Goal: Task Accomplishment & Management: Use online tool/utility

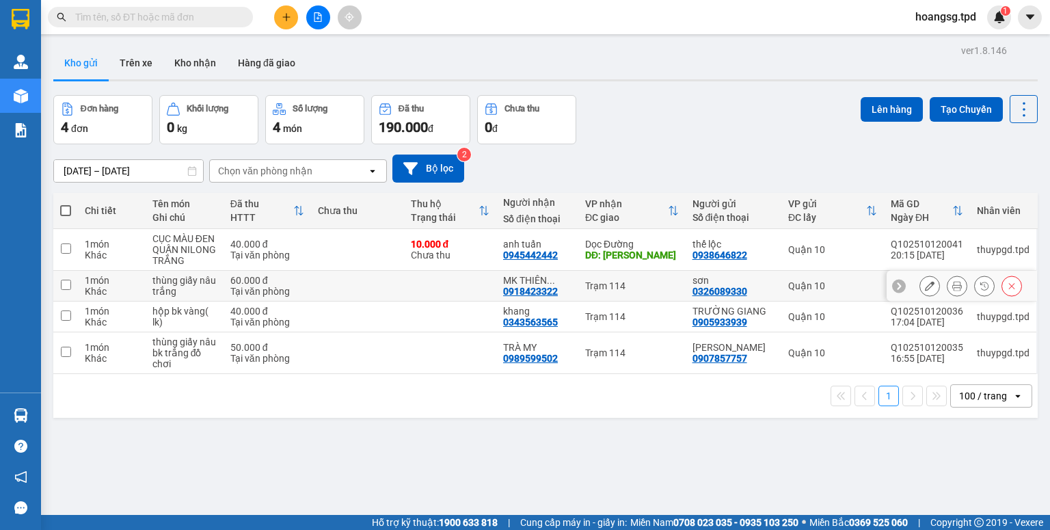
click at [62, 284] on input "checkbox" at bounding box center [66, 285] width 10 height 10
checkbox input "true"
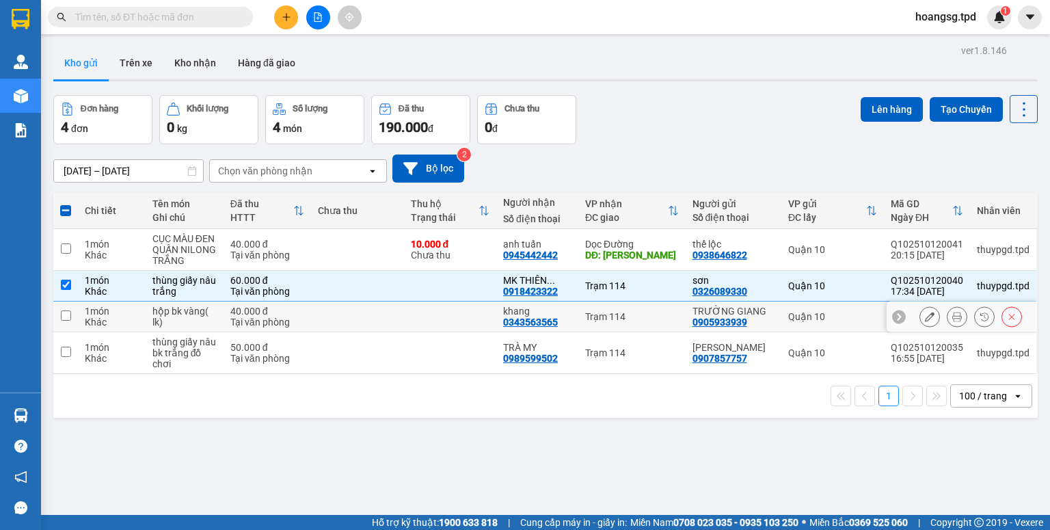
click at [64, 317] on input "checkbox" at bounding box center [66, 315] width 10 height 10
checkbox input "true"
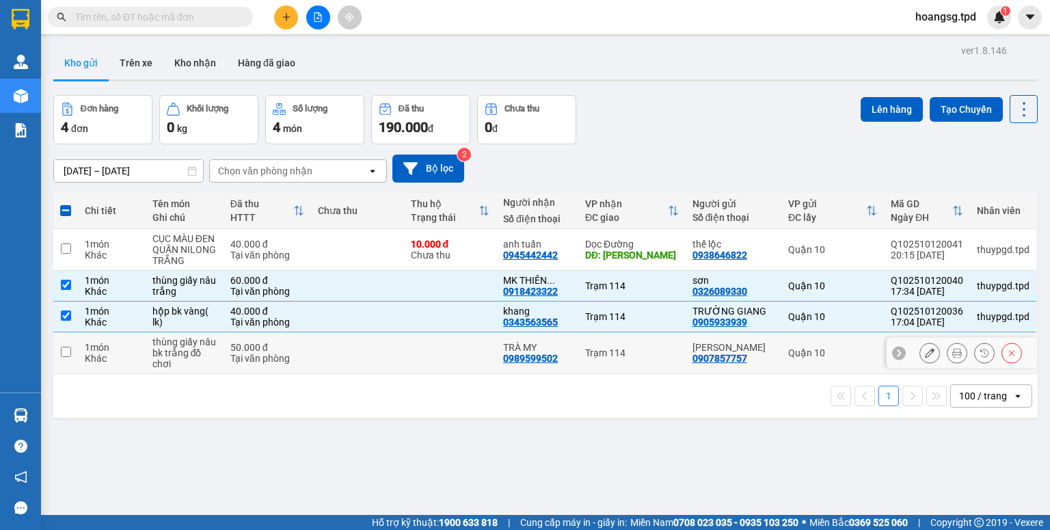
click at [65, 353] on input "checkbox" at bounding box center [66, 352] width 10 height 10
checkbox input "true"
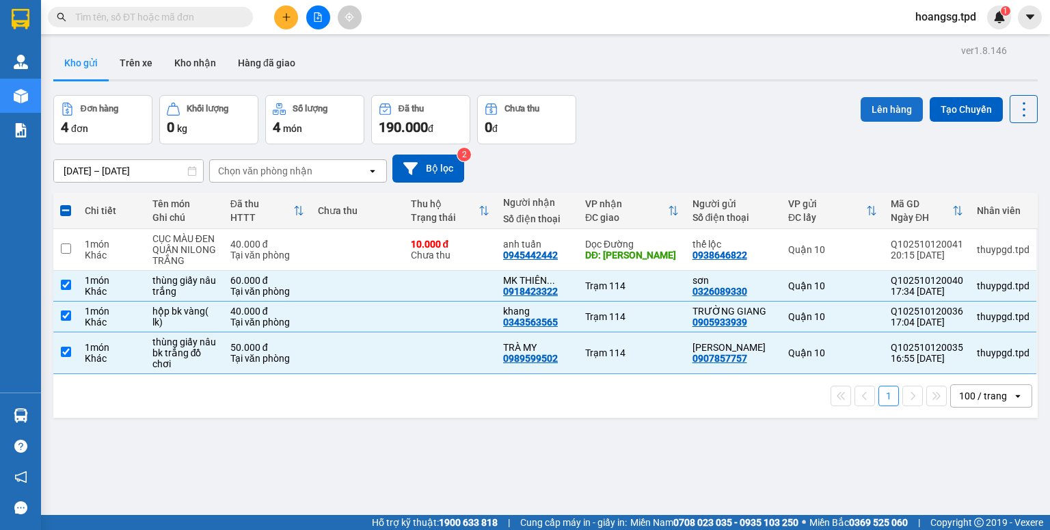
click at [867, 104] on button "Lên hàng" at bounding box center [892, 109] width 62 height 25
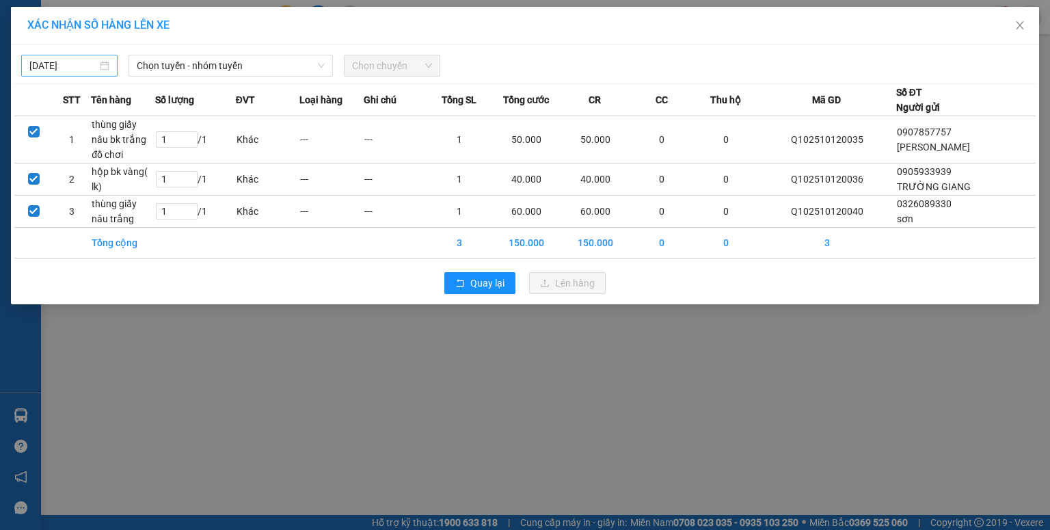
click at [40, 59] on body "Kết quả tìm kiếm ( 0 ) Bộ lọc No Data hoangsg.tpd 1 Quản Lý Quản lý khách hàng …" at bounding box center [525, 265] width 1050 height 530
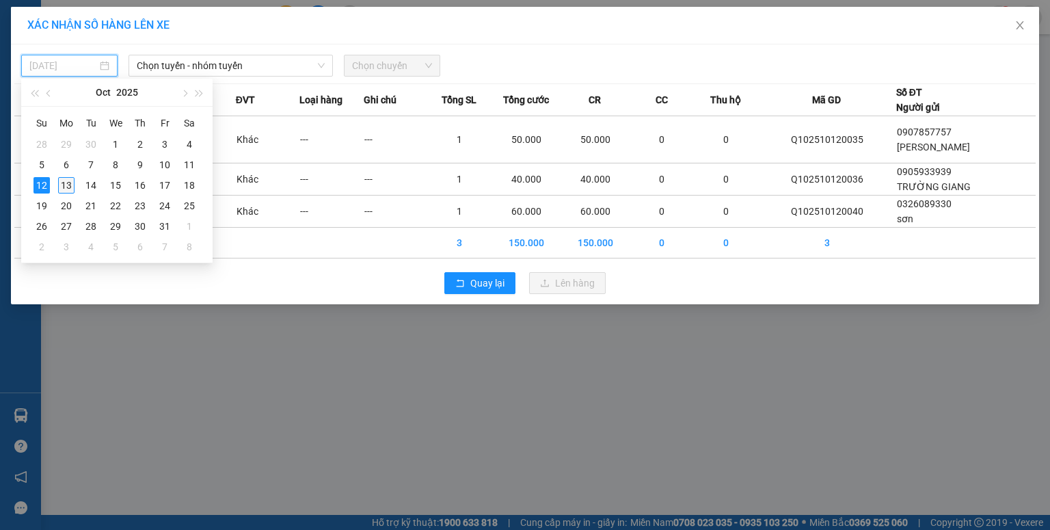
click at [59, 179] on div "13" at bounding box center [66, 185] width 16 height 16
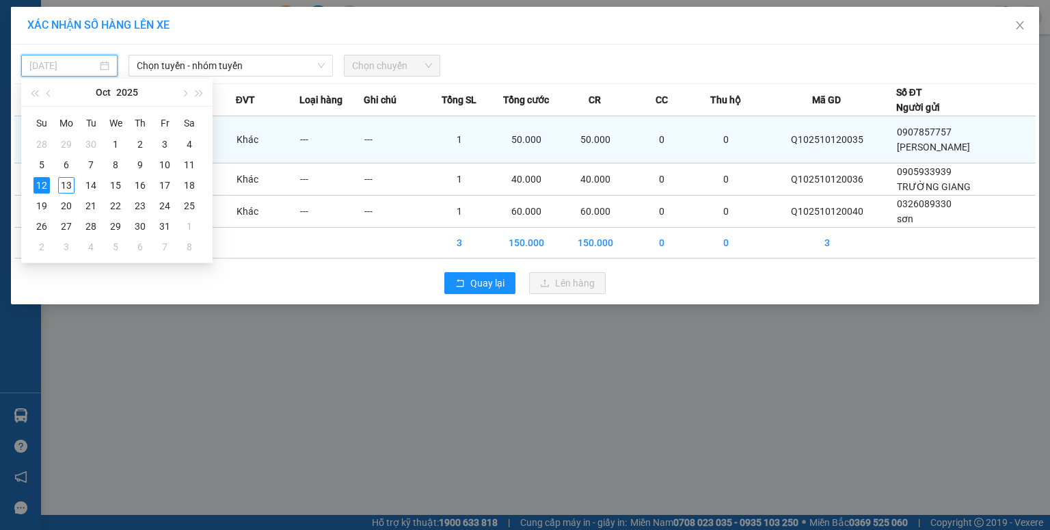
type input "[DATE]"
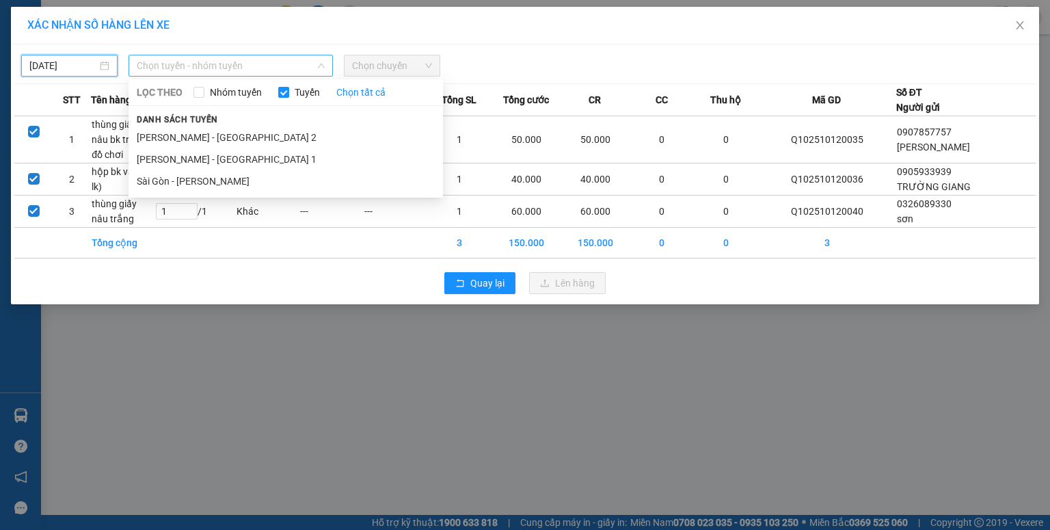
click at [152, 69] on span "Chọn tuyến - nhóm tuyến" at bounding box center [231, 65] width 188 height 21
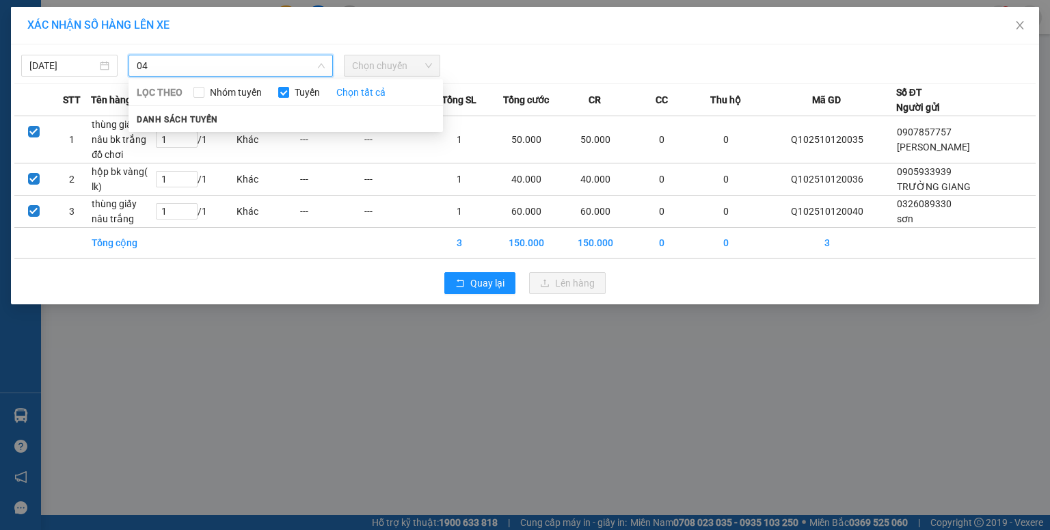
type input "0"
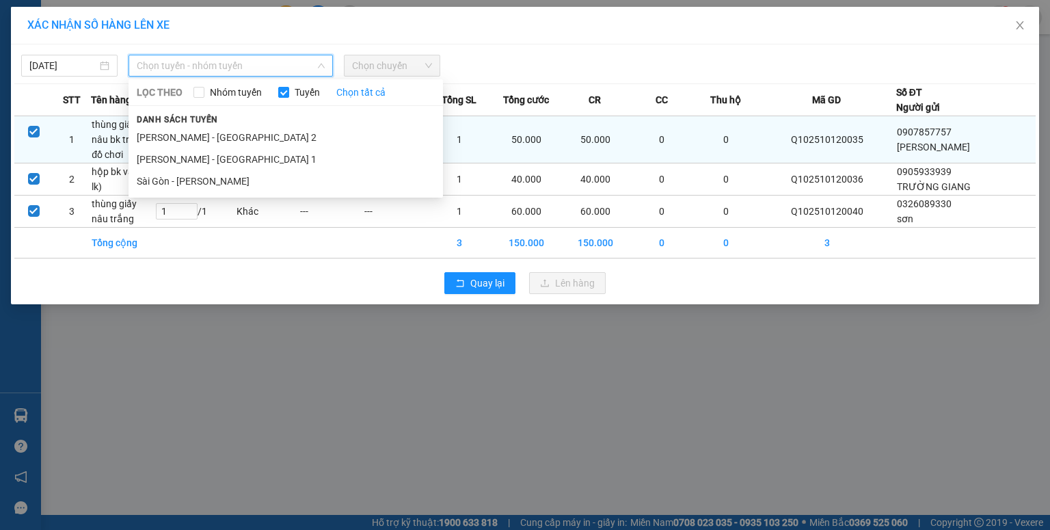
click at [191, 178] on li "Sài Gòn - [PERSON_NAME]" at bounding box center [286, 181] width 315 height 22
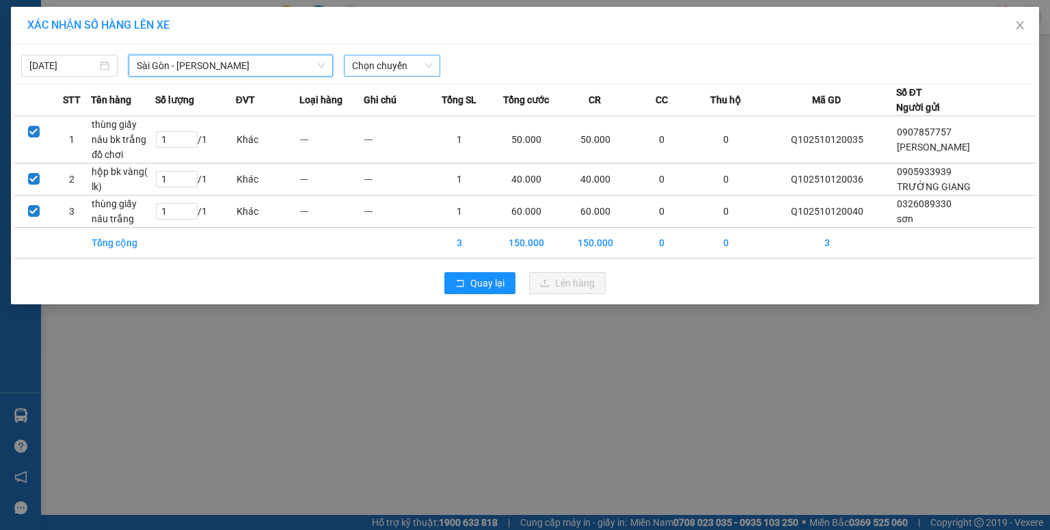
click at [366, 65] on span "Chọn chuyến" at bounding box center [392, 65] width 80 height 21
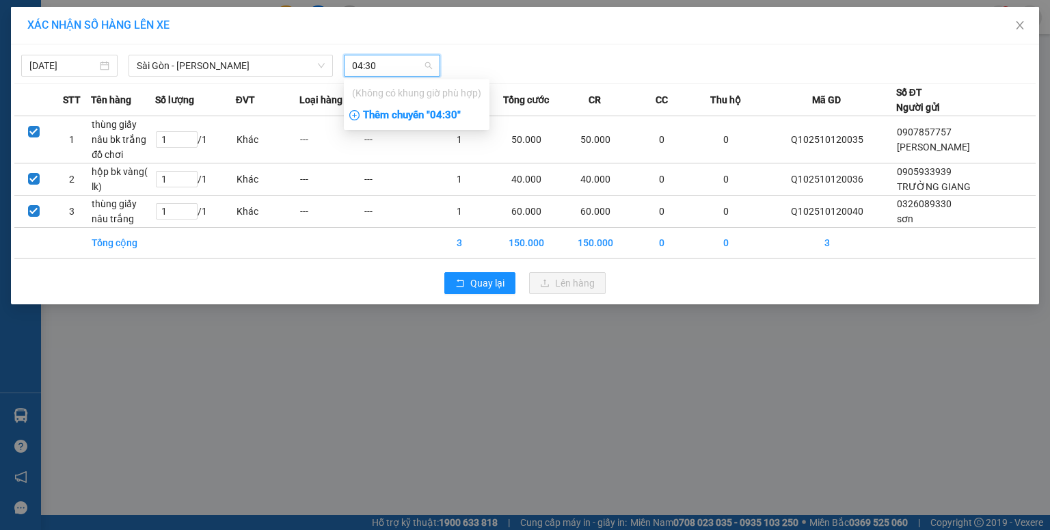
type input "04:30"
click at [363, 111] on div "Thêm chuyến " 04:30 "" at bounding box center [417, 115] width 146 height 23
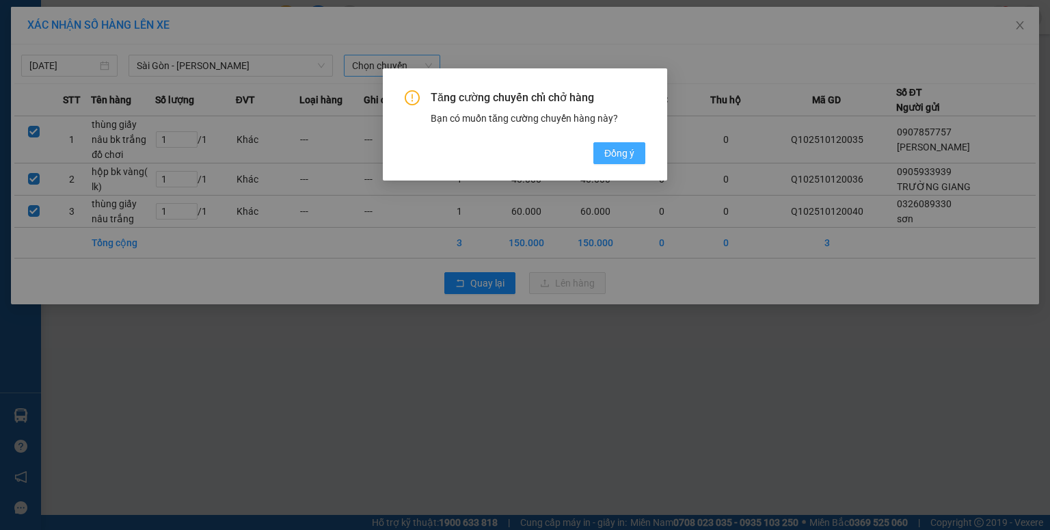
click at [620, 150] on span "Đồng ý" at bounding box center [620, 153] width 30 height 15
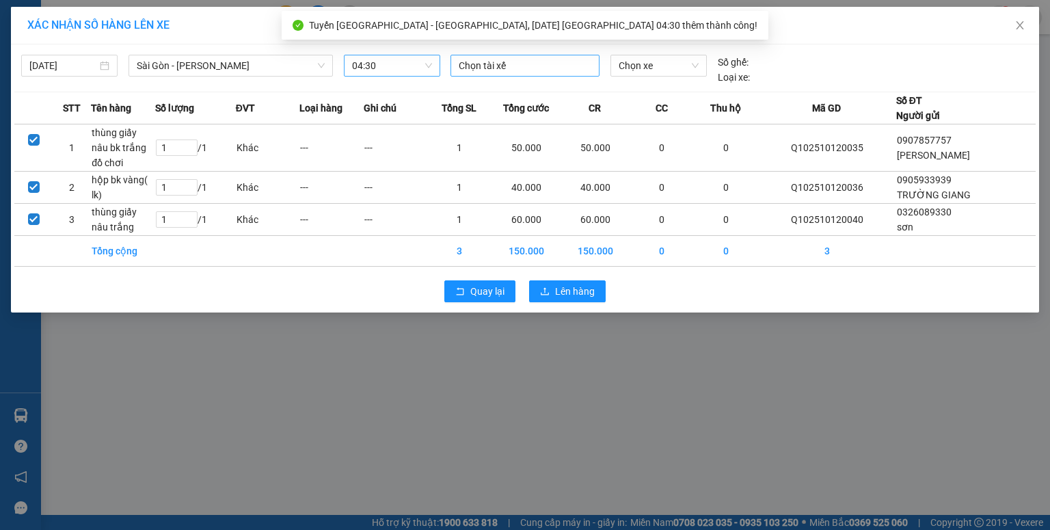
click at [534, 68] on div at bounding box center [525, 65] width 142 height 16
type input "CHI"
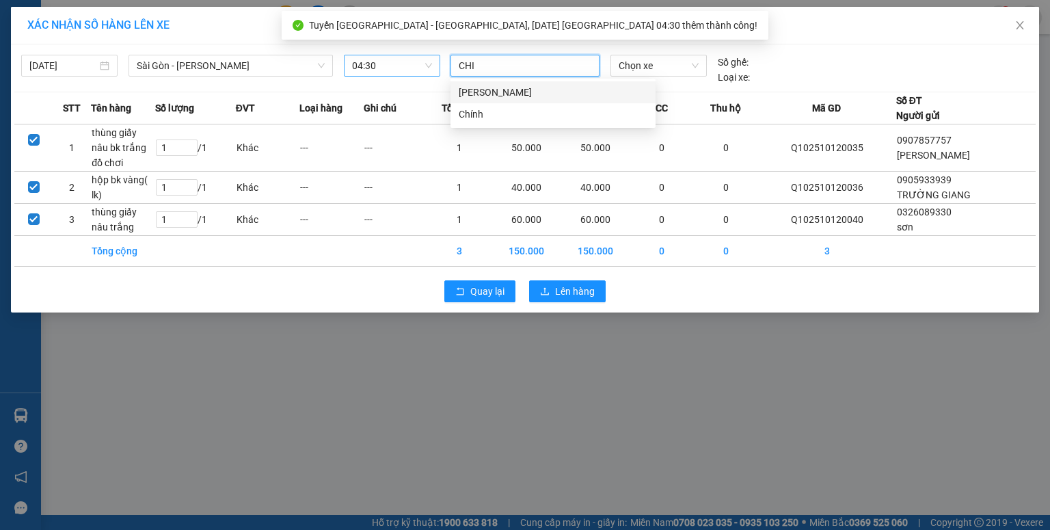
click at [522, 89] on div "[PERSON_NAME]" at bounding box center [553, 92] width 189 height 15
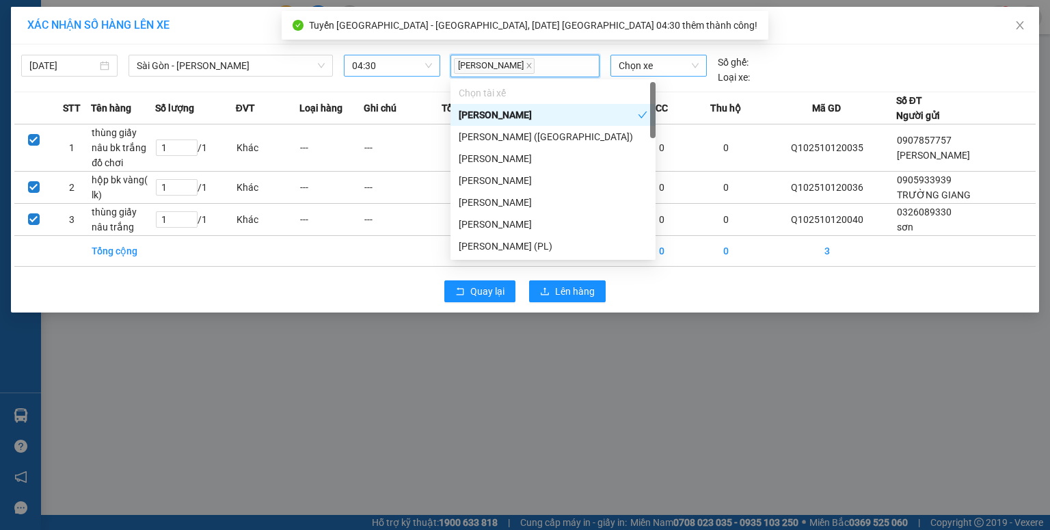
click at [656, 71] on span "Chọn xe" at bounding box center [658, 65] width 79 height 21
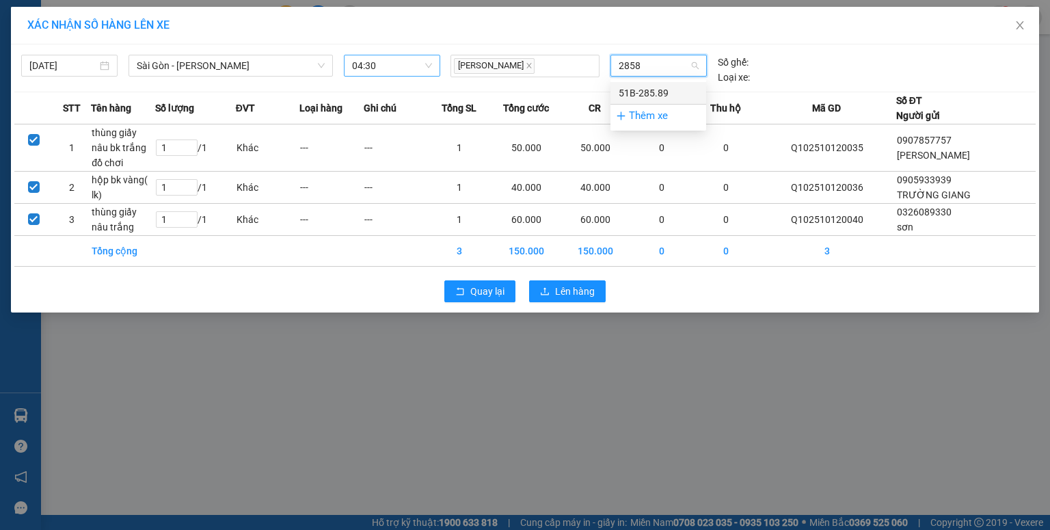
type input "28589"
drag, startPoint x: 659, startPoint y: 90, endPoint x: 605, endPoint y: 175, distance: 100.9
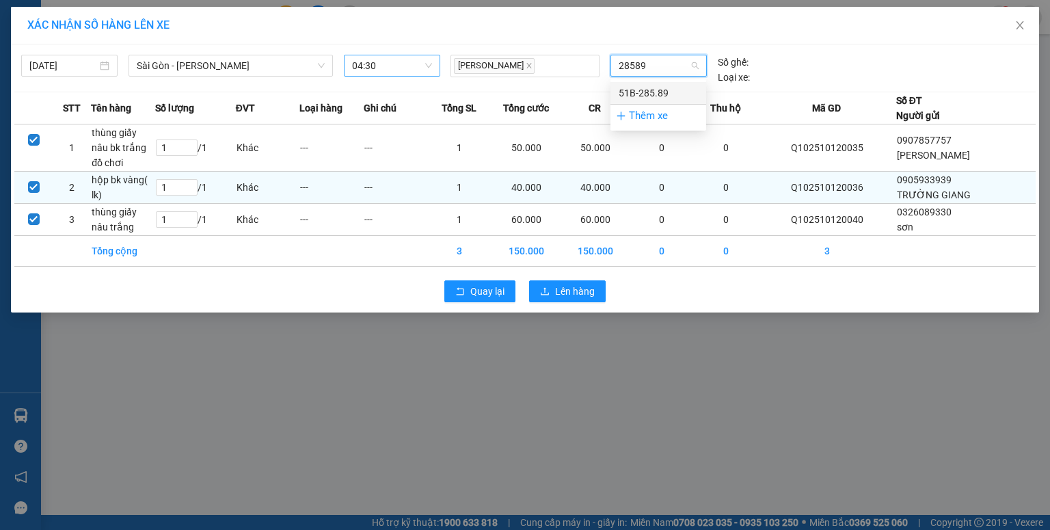
click at [659, 90] on div "51B-285.89" at bounding box center [658, 92] width 79 height 15
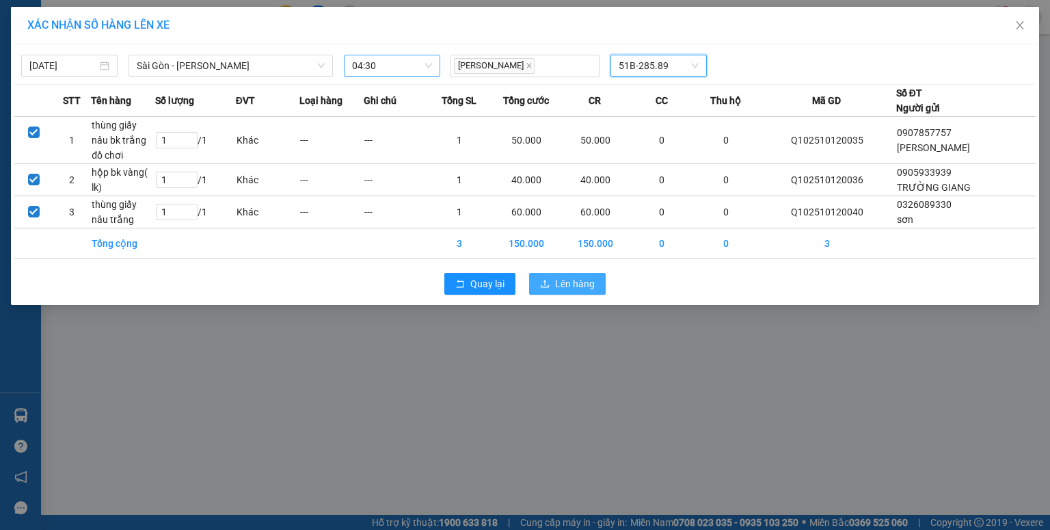
click at [567, 282] on span "Lên hàng" at bounding box center [575, 283] width 40 height 15
